Goal: Check status: Check status

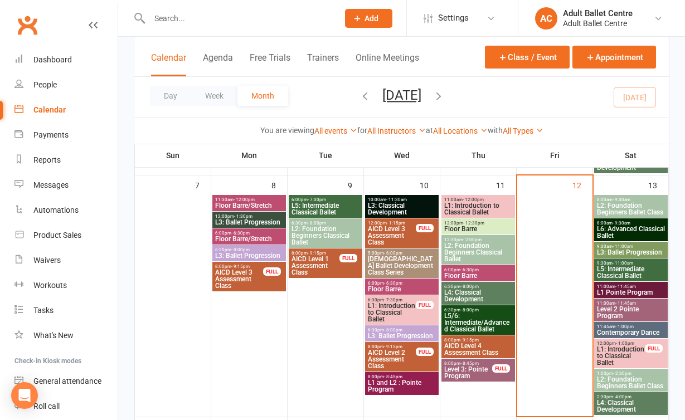
click at [645, 229] on span "L6: Advanced Classical Ballet" at bounding box center [631, 232] width 69 height 13
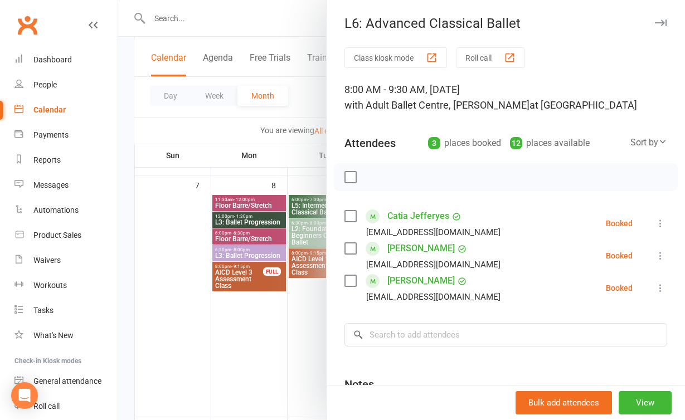
click at [319, 329] on div at bounding box center [401, 210] width 567 height 420
